Goal: Task Accomplishment & Management: Manage account settings

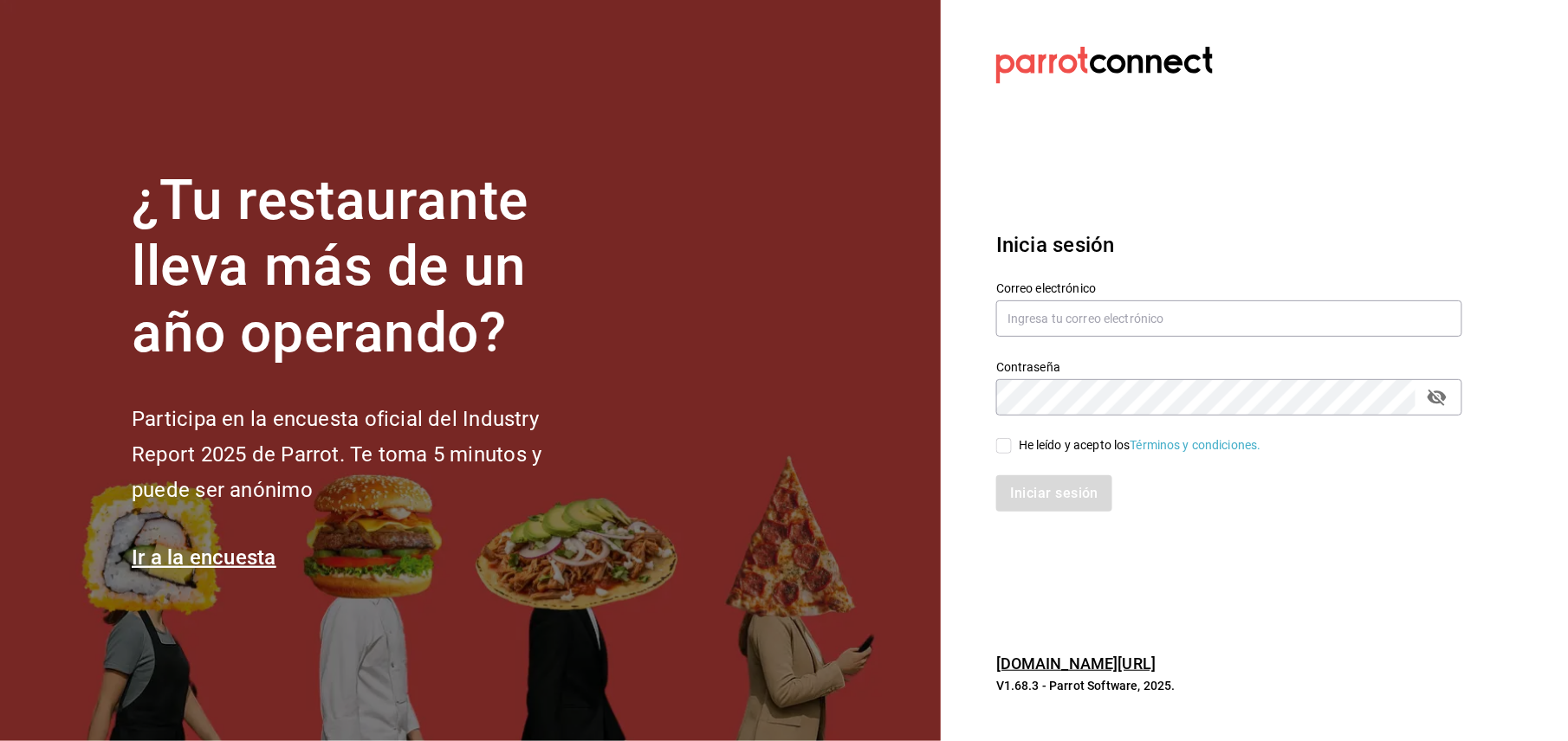
click at [1004, 455] on div "Iniciar sesión" at bounding box center [1218, 483] width 487 height 57
click at [1000, 441] on input "He leído y acepto los Términos y condiciones." at bounding box center [1003, 445] width 15 height 15
checkbox input "true"
click at [1036, 489] on button "Iniciar sesión" at bounding box center [1055, 493] width 118 height 37
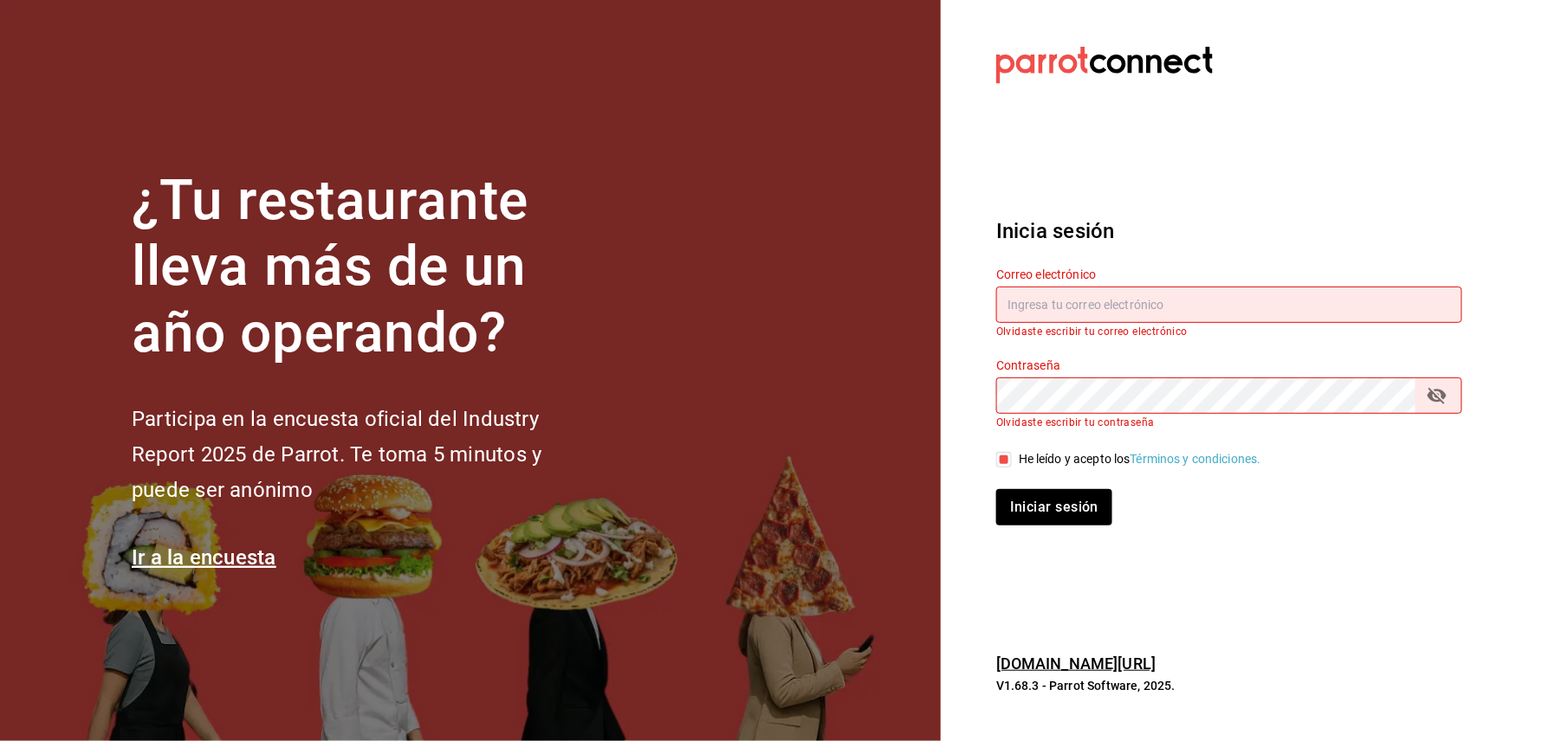
drag, startPoint x: 1428, startPoint y: 551, endPoint x: 1360, endPoint y: 557, distance: 68.3
click at [1422, 554] on section "Datos incorrectos. Verifica que tu Correo o Contraseña estén bien escritos. Ini…" at bounding box center [1222, 370] width 563 height 741
click at [1048, 514] on button "Iniciar sesión" at bounding box center [1055, 507] width 118 height 37
click at [1020, 469] on div "Iniciar sesión" at bounding box center [1218, 497] width 487 height 57
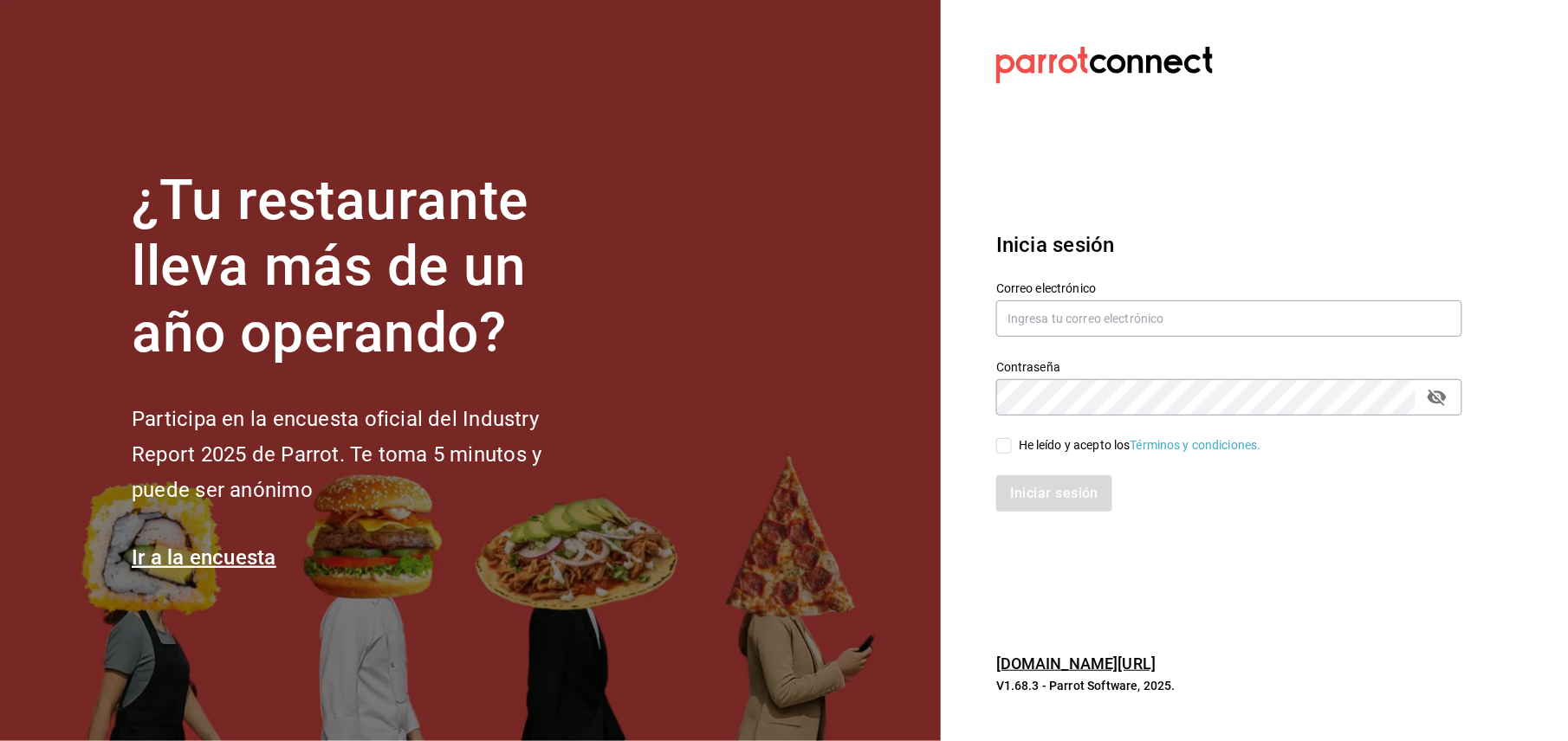
click at [999, 445] on input "He leído y acepto los Términos y condiciones." at bounding box center [1003, 445] width 15 height 15
checkbox input "true"
click at [1017, 495] on button "Iniciar sesión" at bounding box center [1055, 493] width 118 height 37
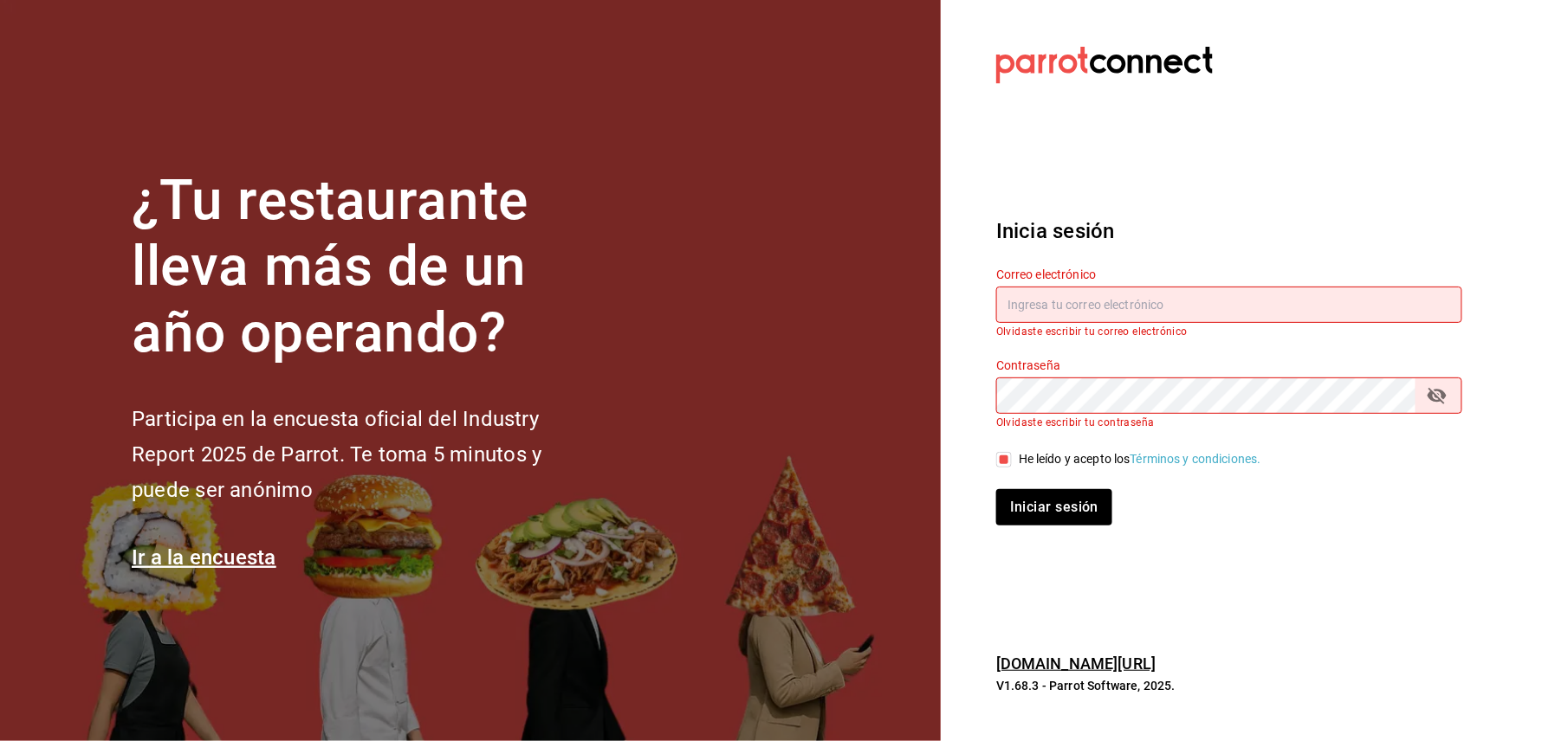
click at [1151, 539] on div "Inicia sesión Correo electrónico Olvidaste escribir tu correo electrónico Contr…" at bounding box center [1229, 370] width 466 height 352
